Goal: Transaction & Acquisition: Obtain resource

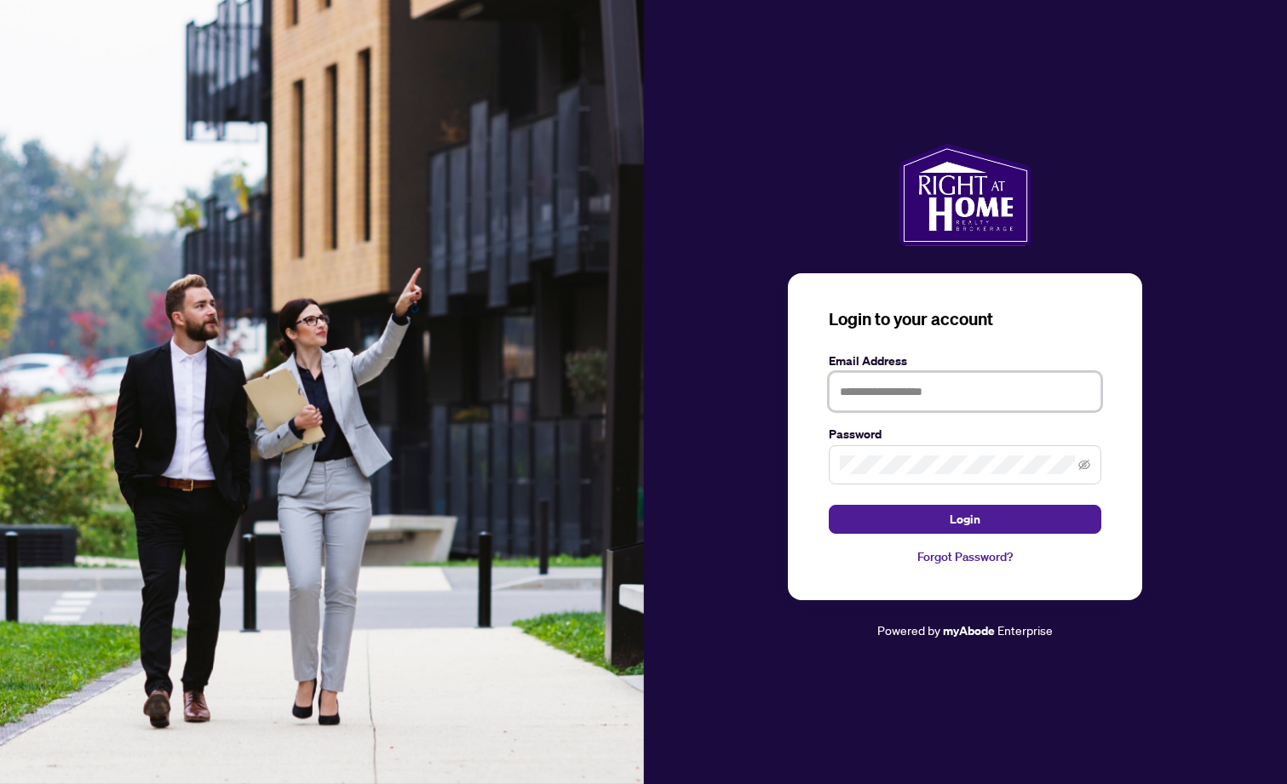
type input "**********"
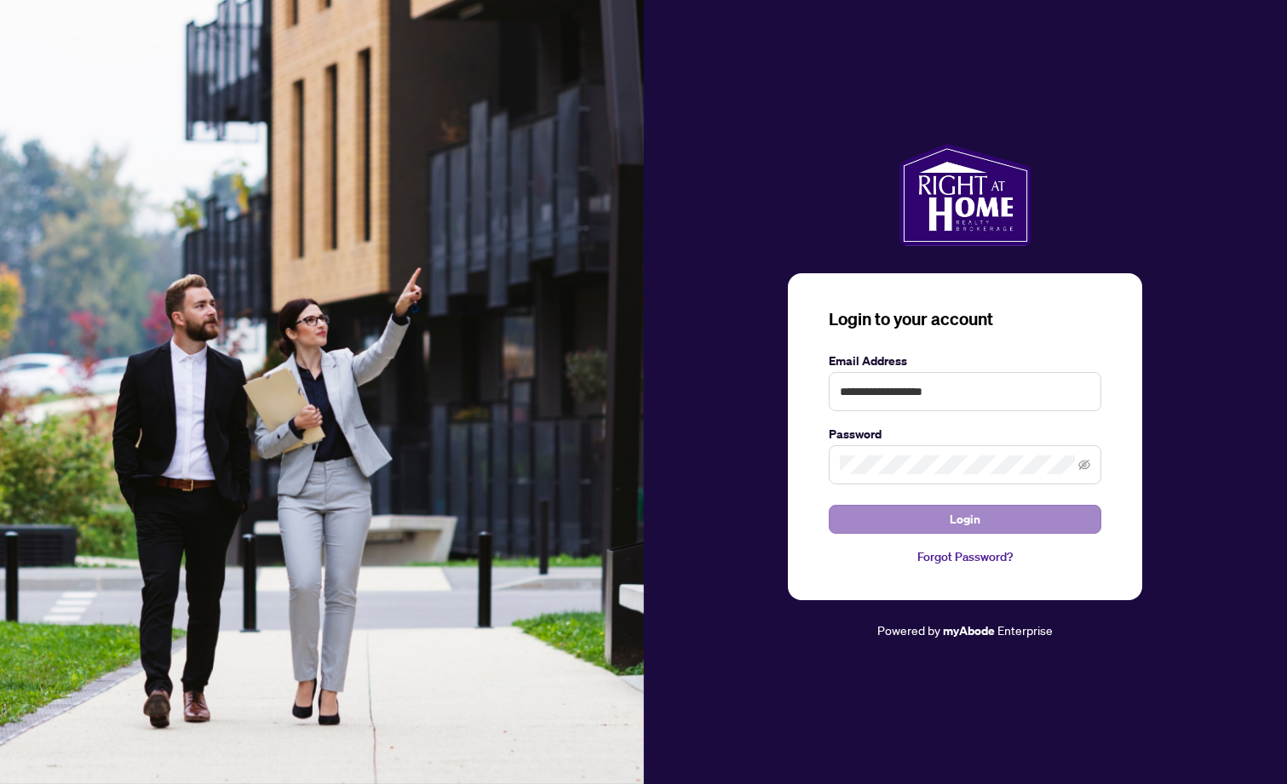
click at [1046, 508] on button "Login" at bounding box center [965, 519] width 273 height 29
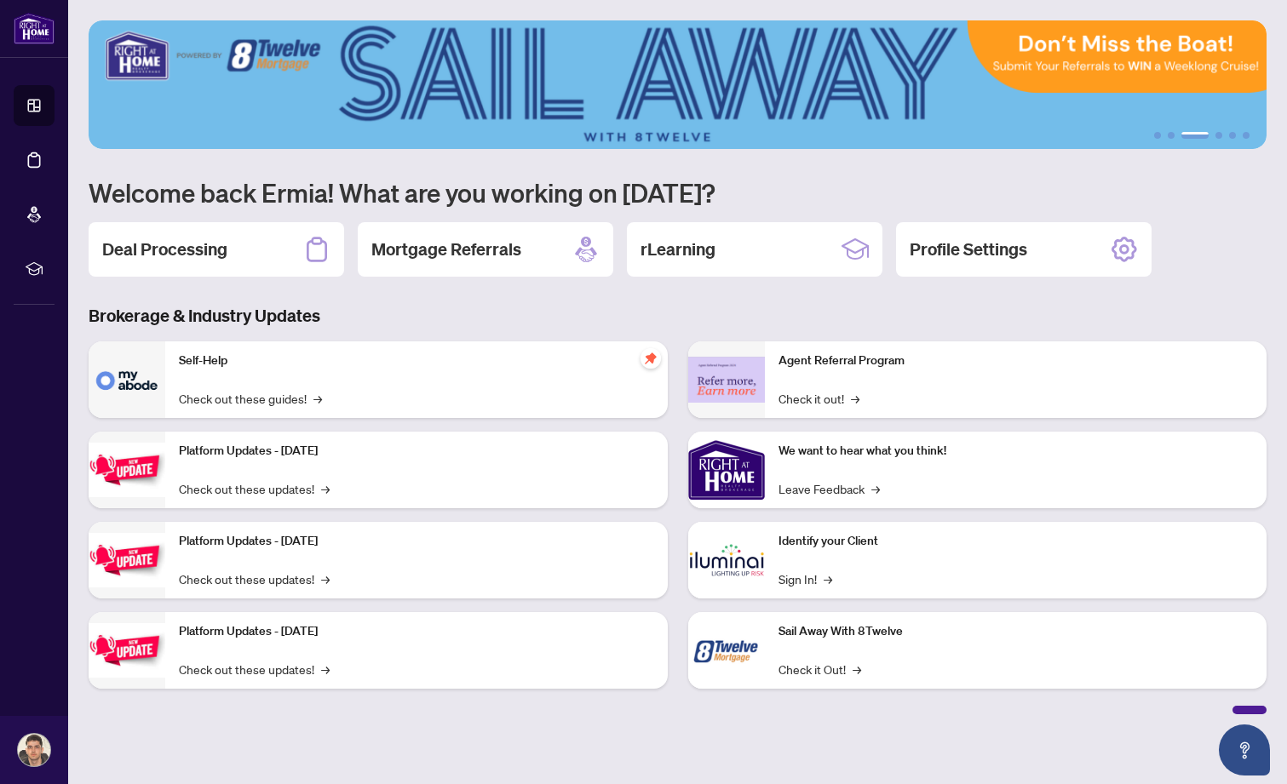
click at [449, 363] on p "Self-Help" at bounding box center [416, 361] width 475 height 19
click at [261, 261] on div "Deal Processing" at bounding box center [216, 249] width 255 height 55
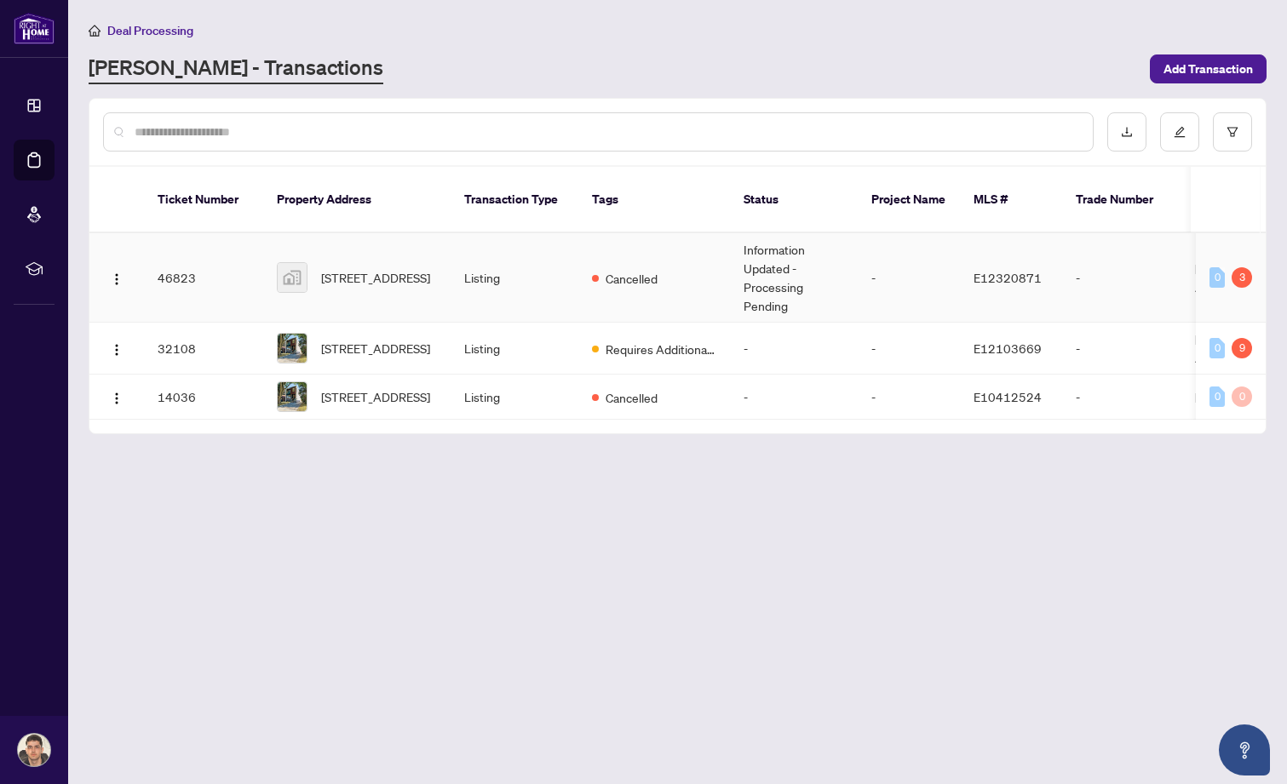
click at [907, 248] on td "-" at bounding box center [909, 277] width 102 height 89
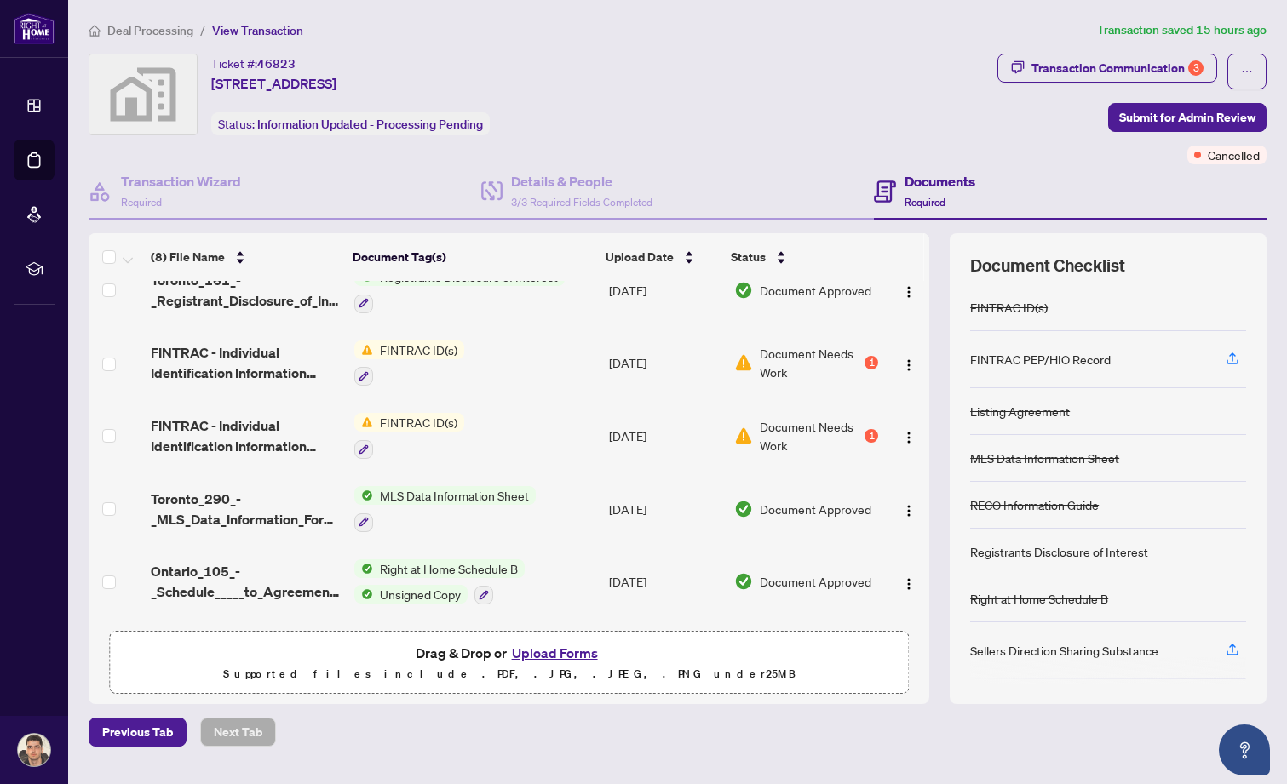
scroll to position [110, 0]
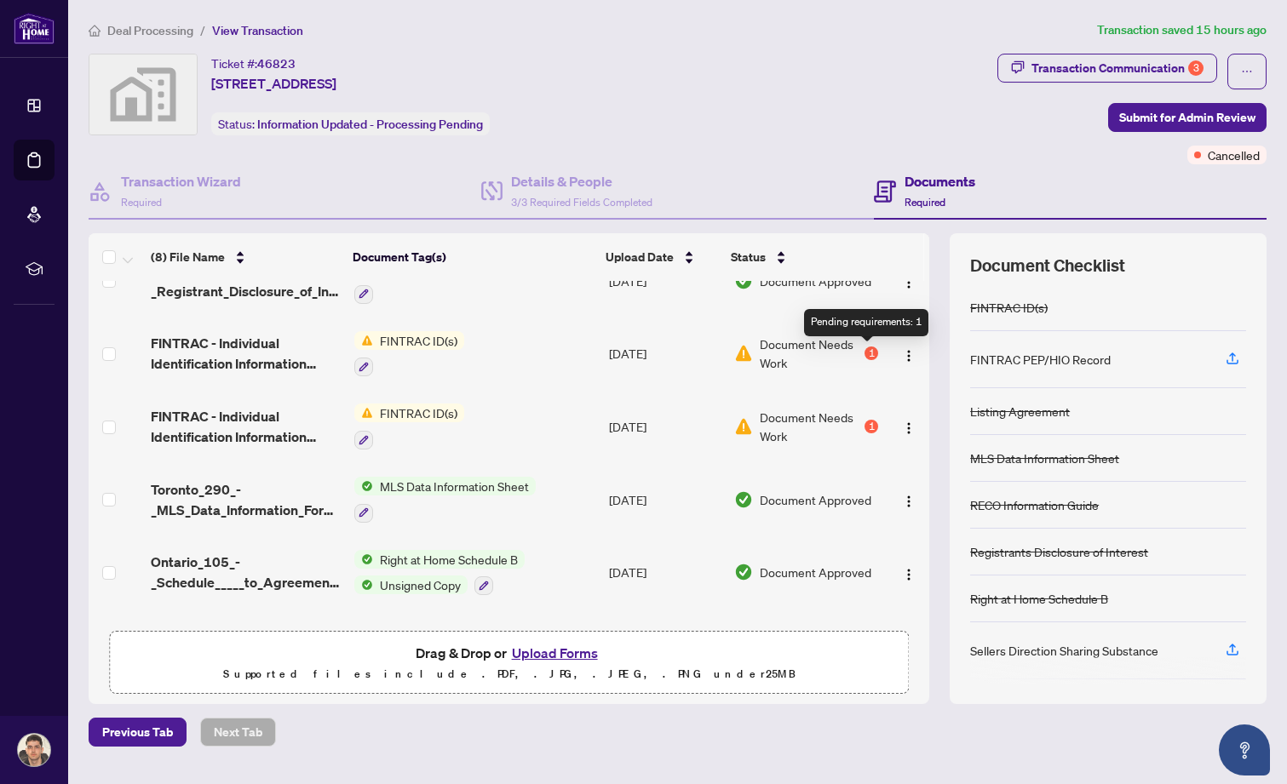
click at [864, 355] on div "1" at bounding box center [871, 354] width 14 height 14
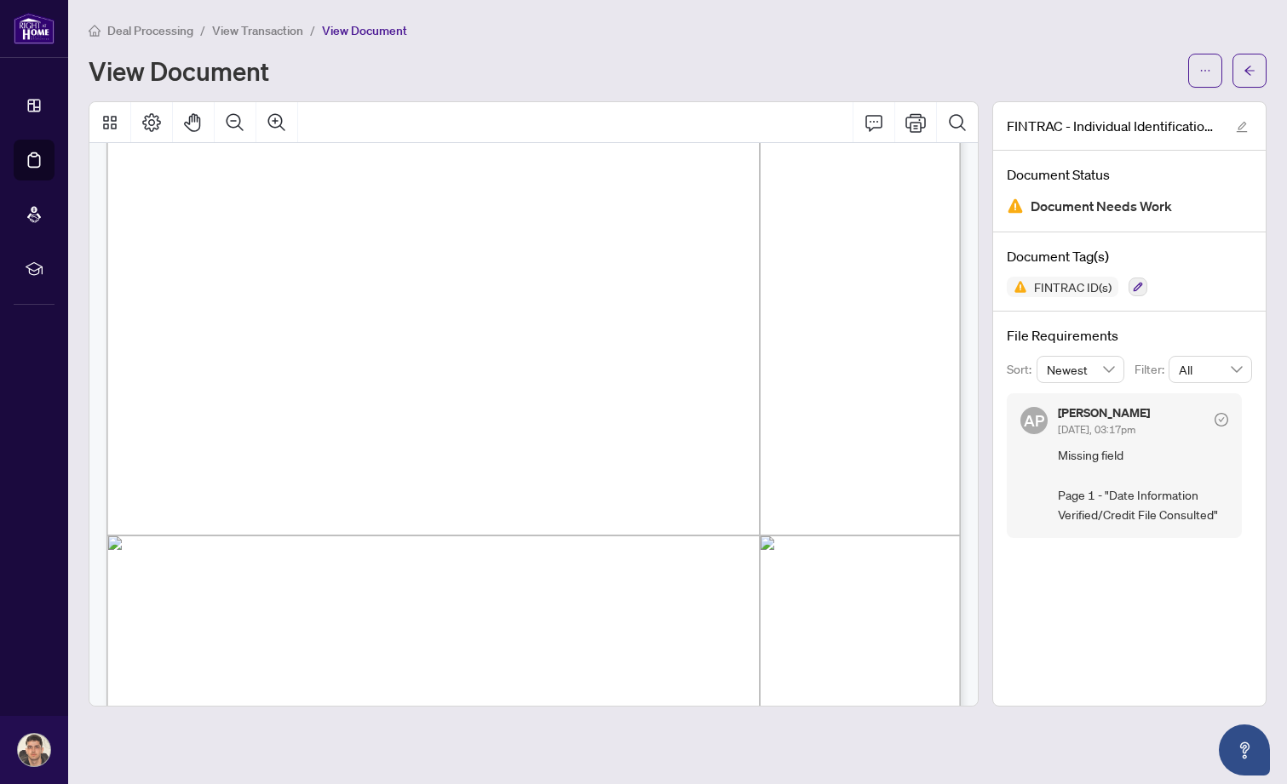
scroll to position [3668, 0]
click at [1089, 501] on span "Missing field Page 1 - "Date Information Verified/Credit File Consulted"" at bounding box center [1143, 485] width 170 height 80
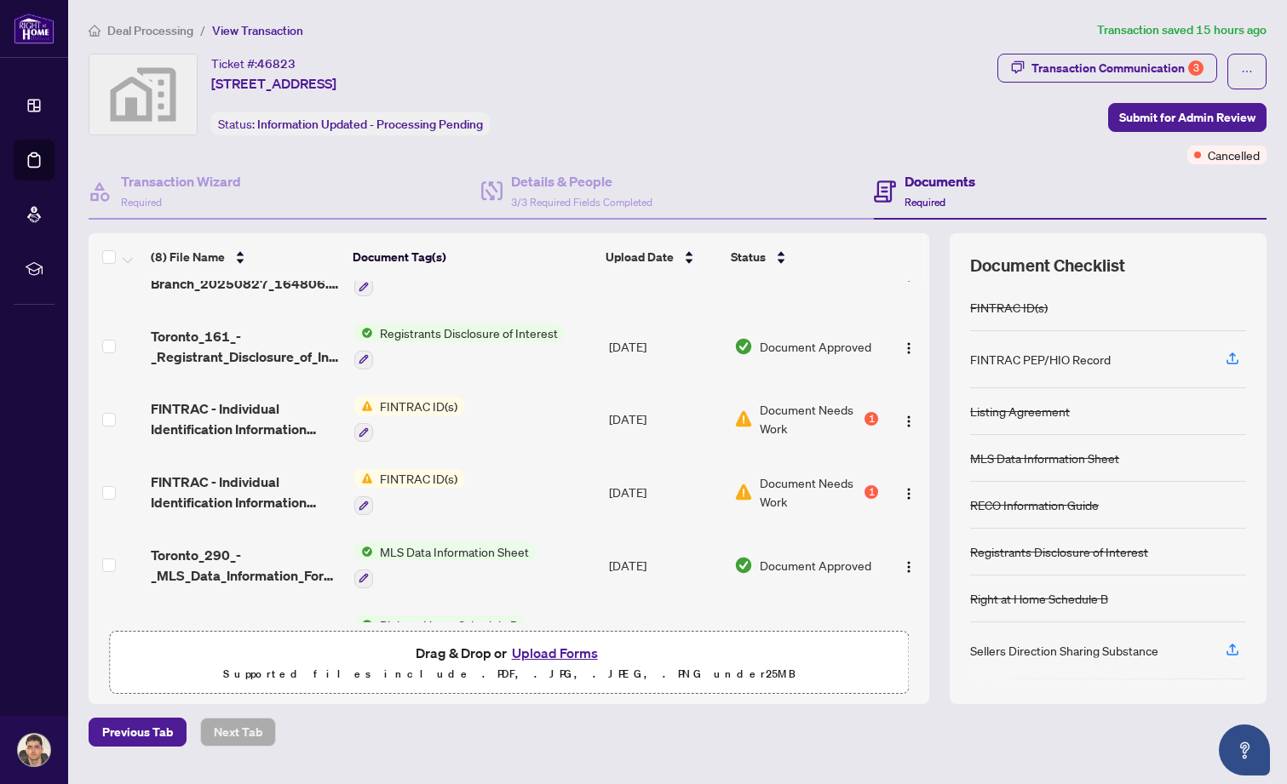
scroll to position [62, 0]
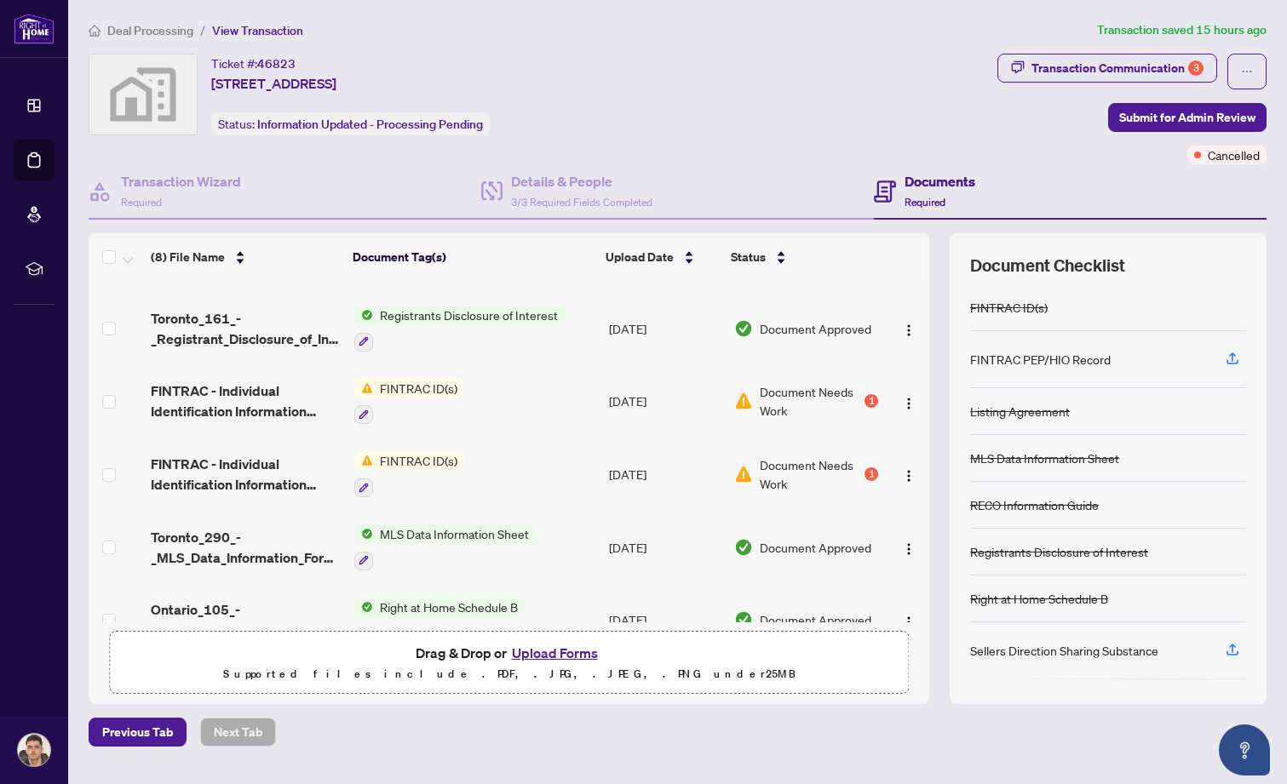
click at [767, 487] on span "Document Needs Work" at bounding box center [810, 474] width 101 height 37
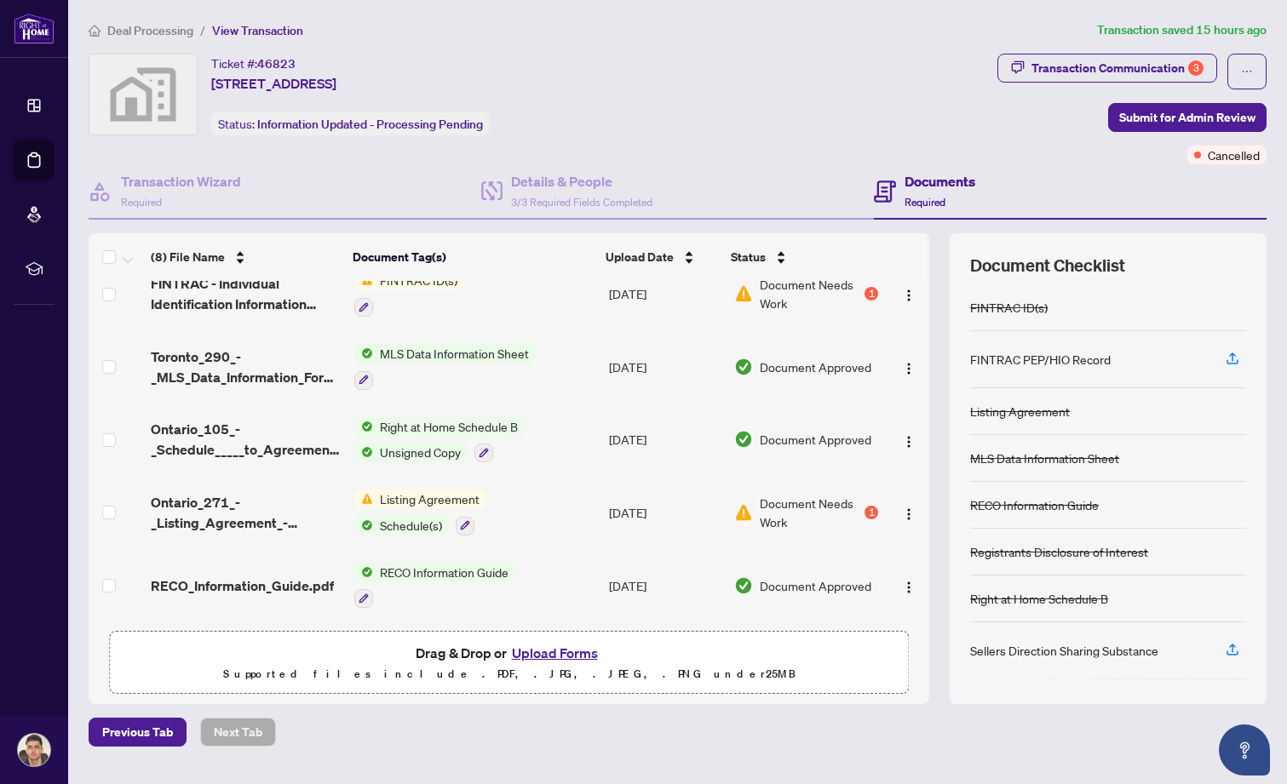
scroll to position [250, 0]
click at [871, 507] on div "1" at bounding box center [871, 513] width 14 height 14
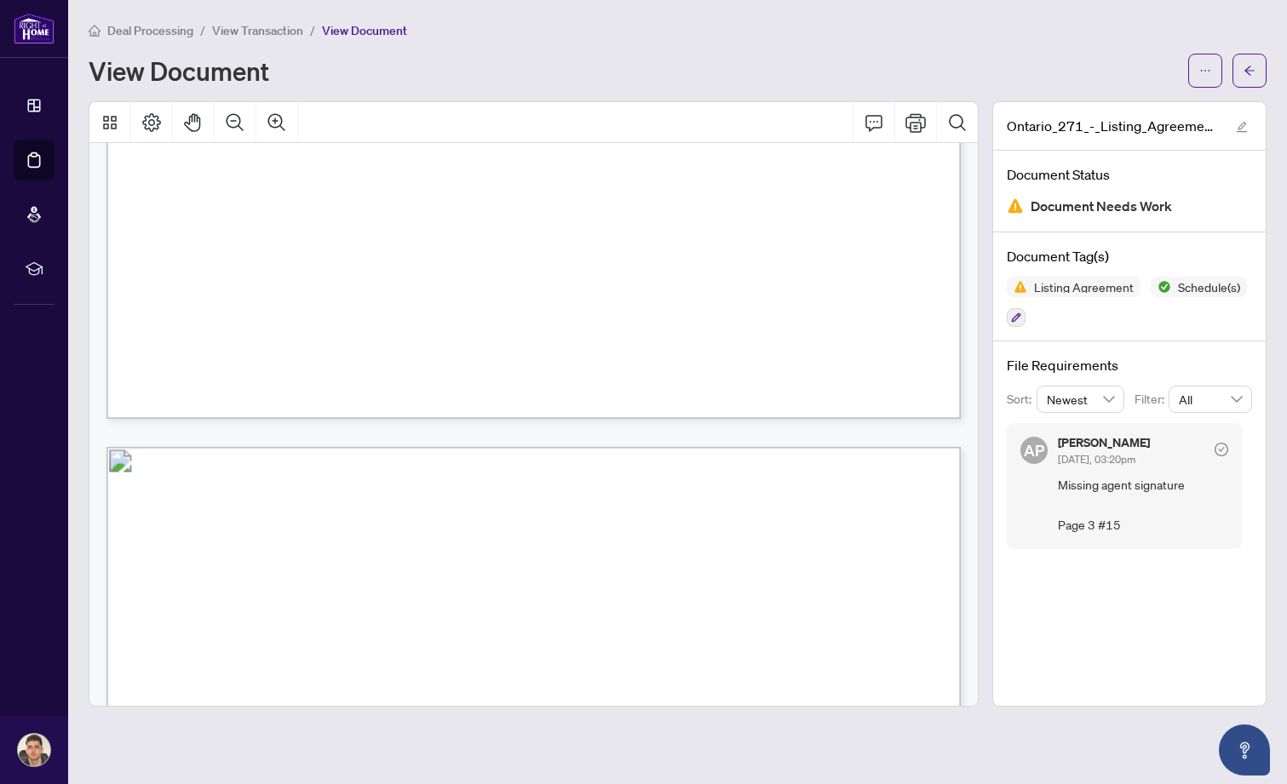
scroll to position [1594, 0]
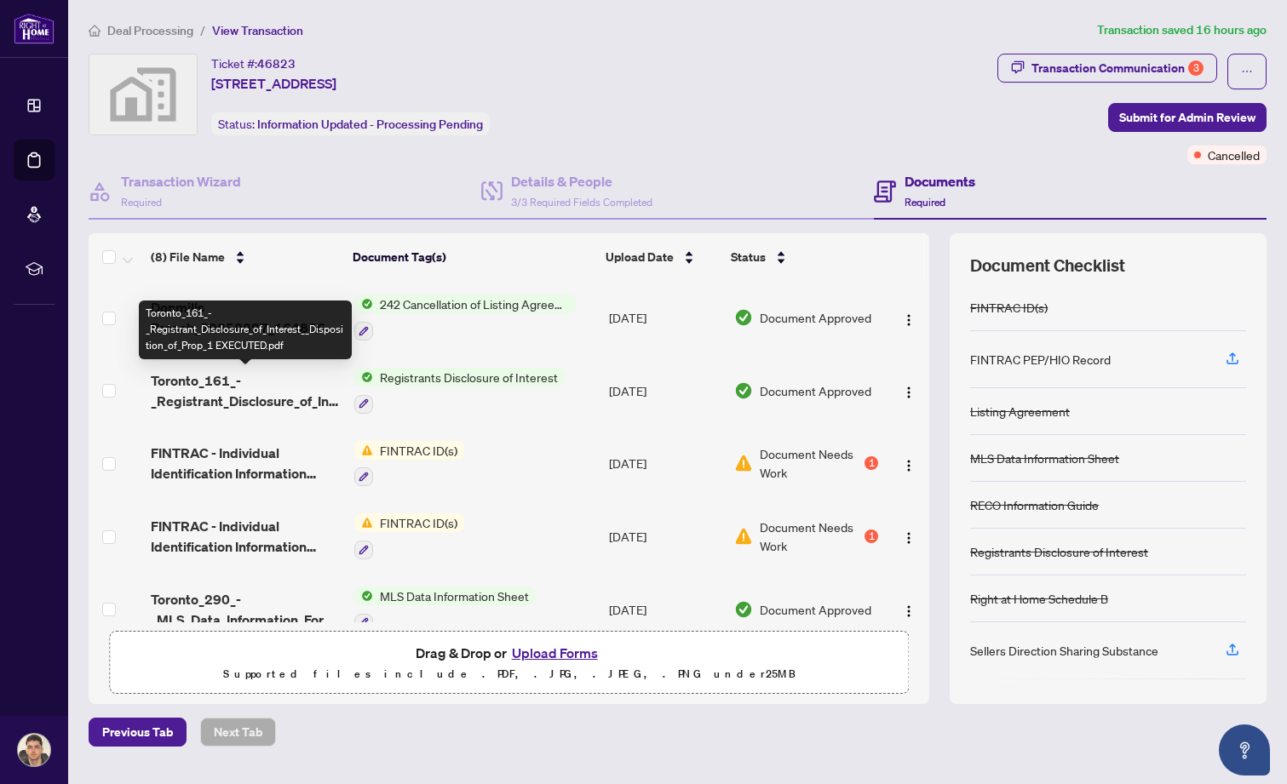
click at [223, 381] on span "Toronto_161_-_Registrant_Disclosure_of_Interest__Disposition_of_Prop_1 EXECUTED…" at bounding box center [246, 390] width 190 height 41
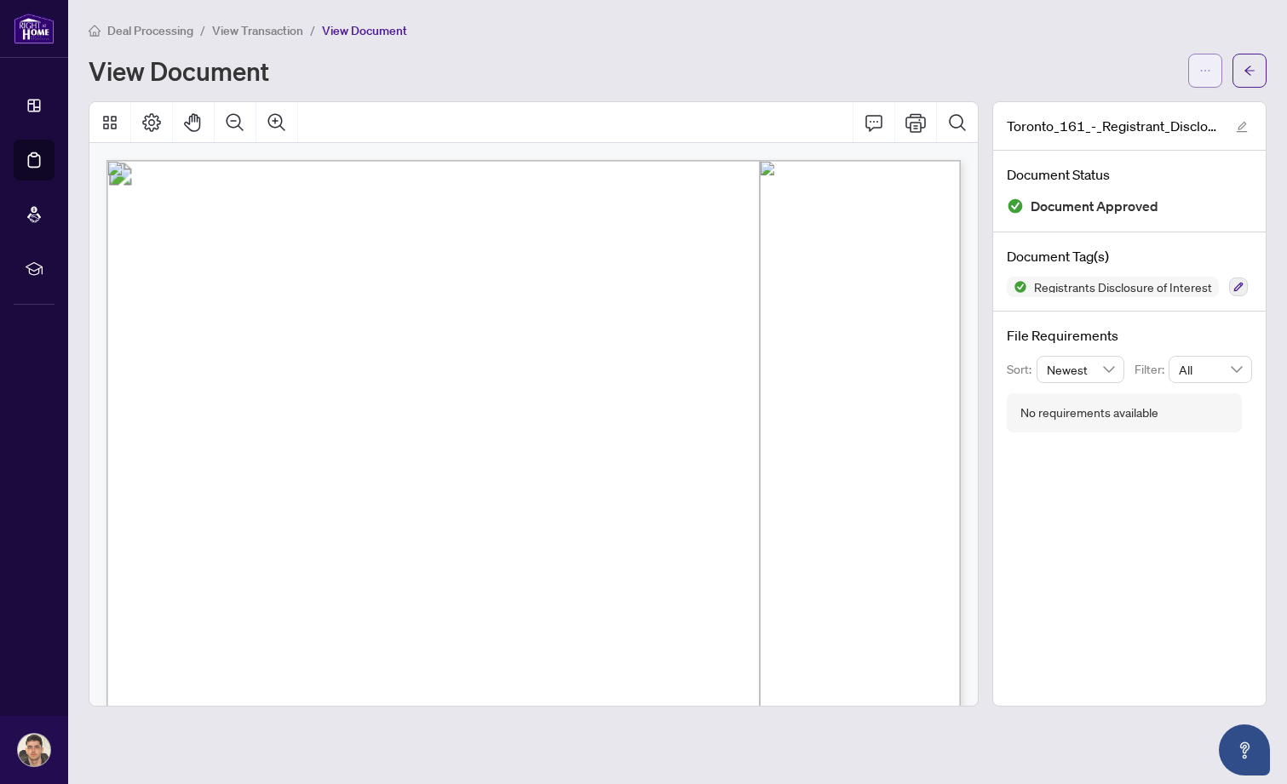
click at [1191, 76] on button "button" at bounding box center [1205, 71] width 34 height 34
click at [1082, 103] on span "Download" at bounding box center [1143, 107] width 129 height 19
click at [772, 111] on div at bounding box center [533, 122] width 888 height 41
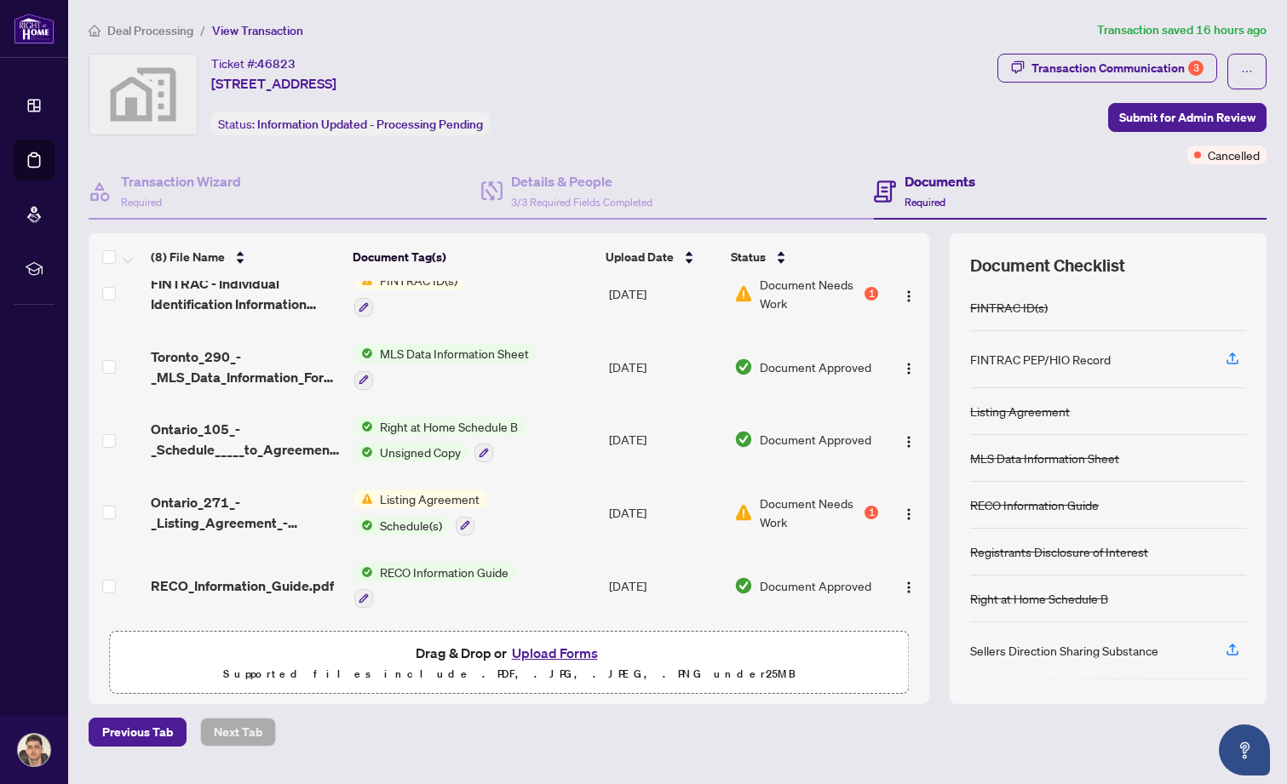
scroll to position [250, 0]
click at [267, 578] on span "RECO_Information_Guide.pdf" at bounding box center [242, 586] width 183 height 20
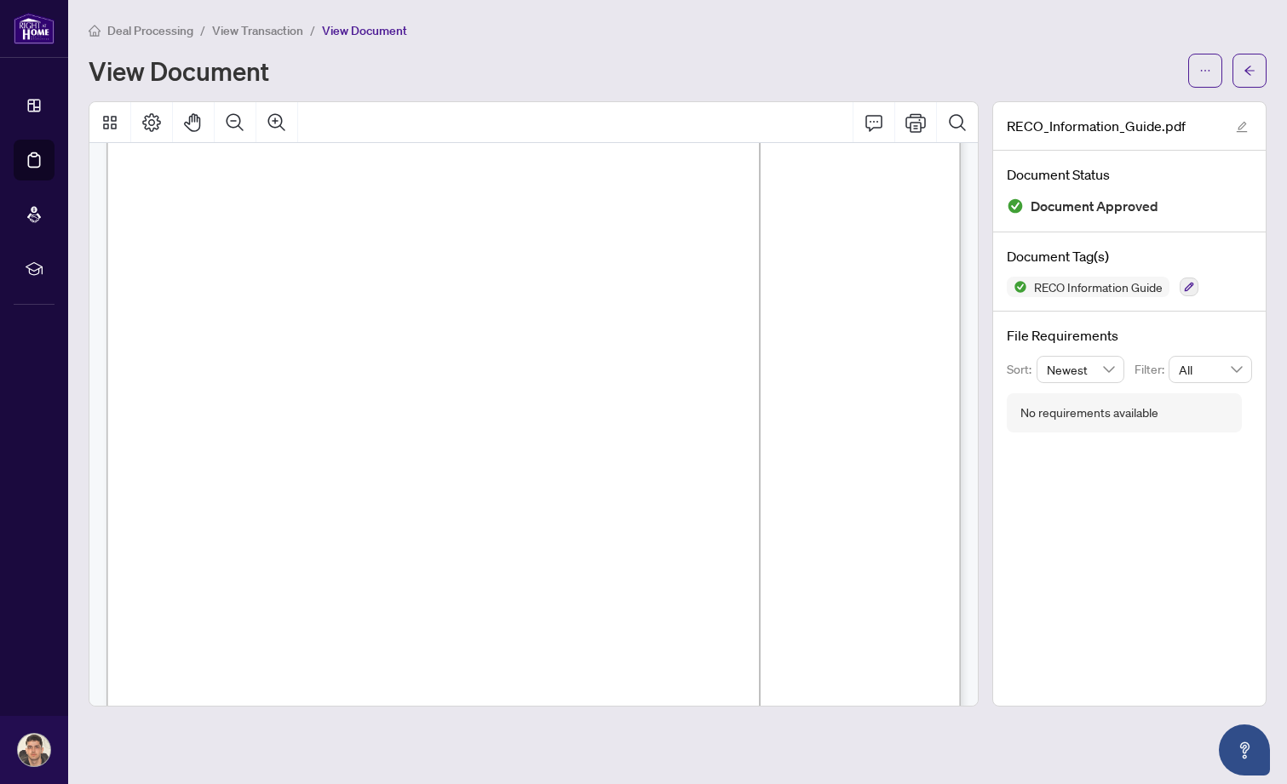
scroll to position [13601, 0]
click at [1203, 66] on icon "ellipsis" at bounding box center [1205, 71] width 12 height 12
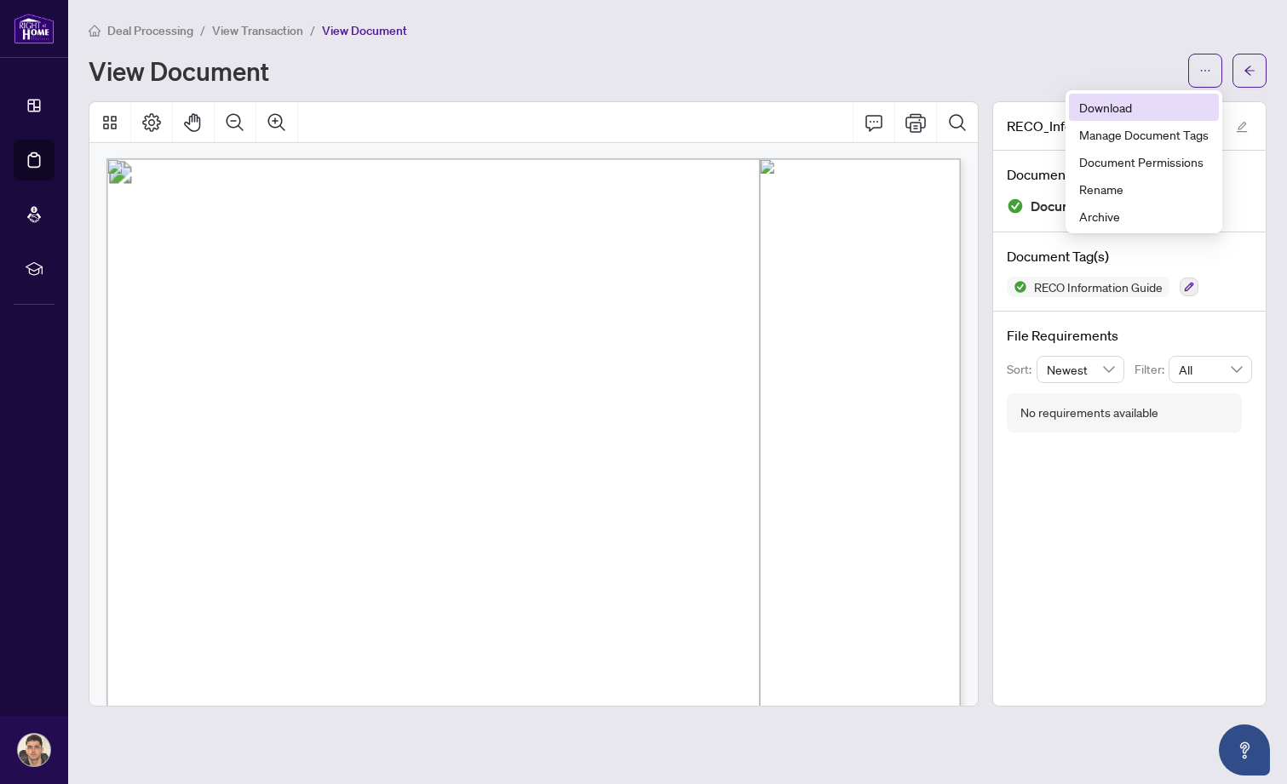
click at [1110, 99] on span "Download" at bounding box center [1143, 107] width 129 height 19
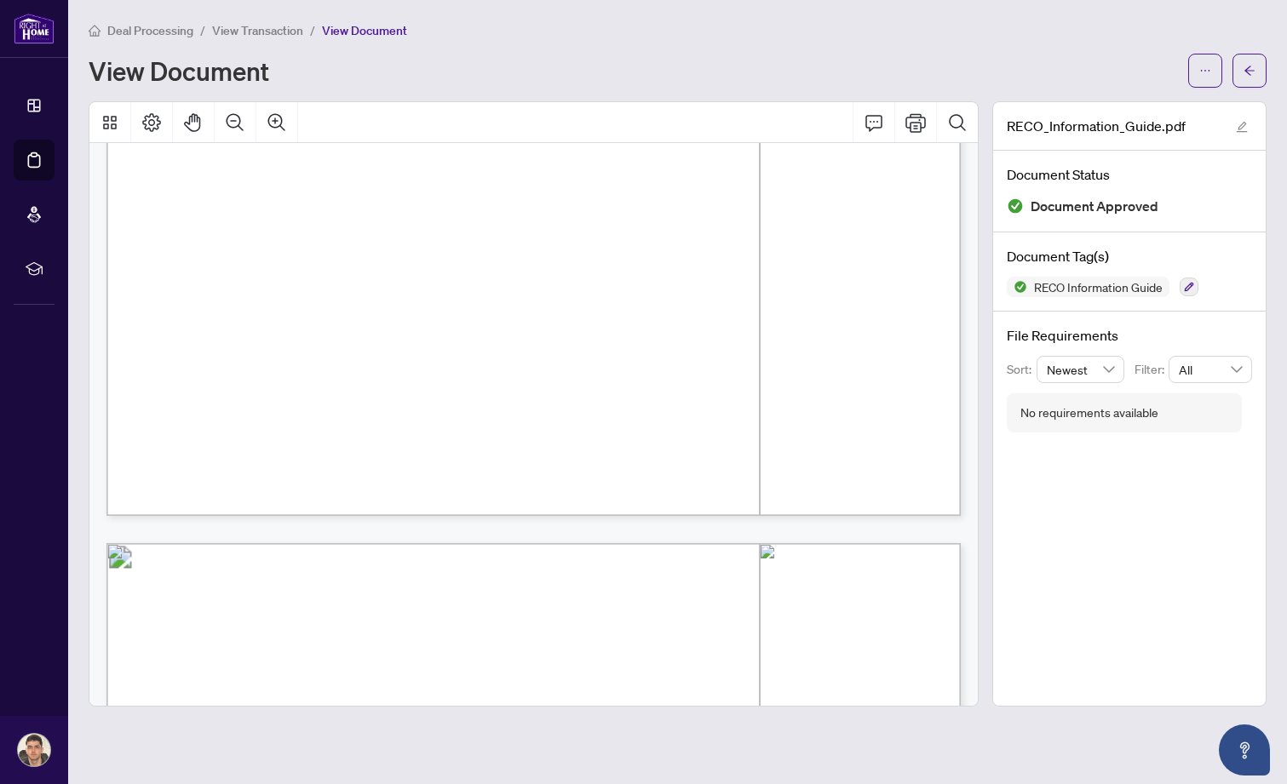
scroll to position [13182, 0]
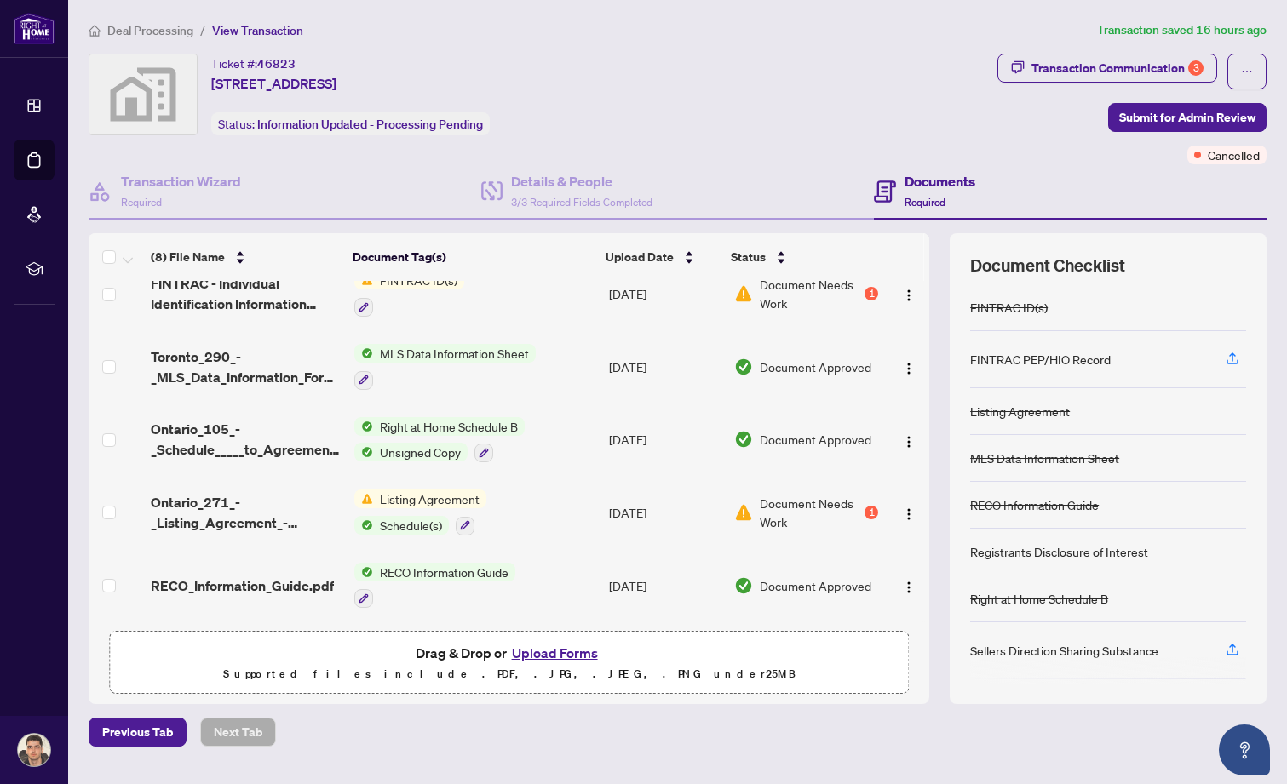
click at [532, 425] on td "Right at Home Schedule B Unsigned Copy" at bounding box center [474, 440] width 255 height 73
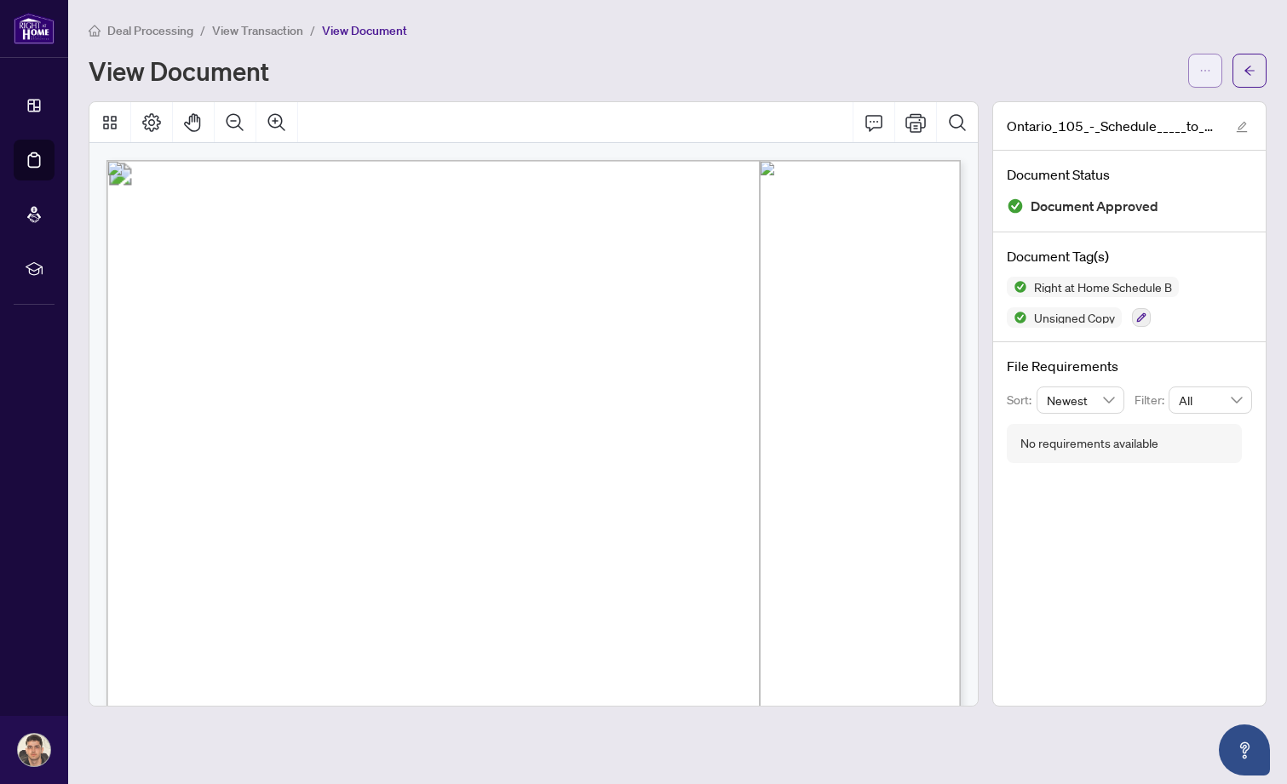
click at [1201, 68] on icon "ellipsis" at bounding box center [1205, 71] width 12 height 12
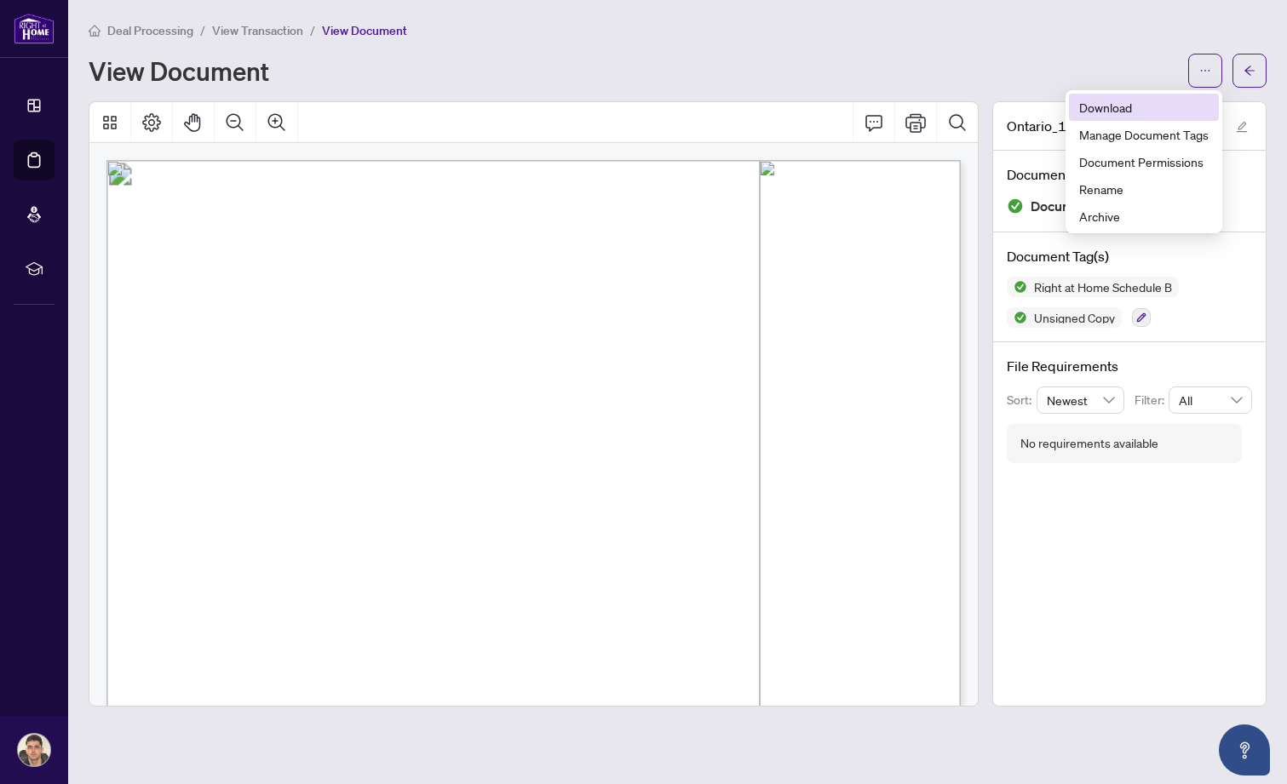
click at [1099, 102] on span "Download" at bounding box center [1143, 107] width 129 height 19
